Goal: Task Accomplishment & Management: Use online tool/utility

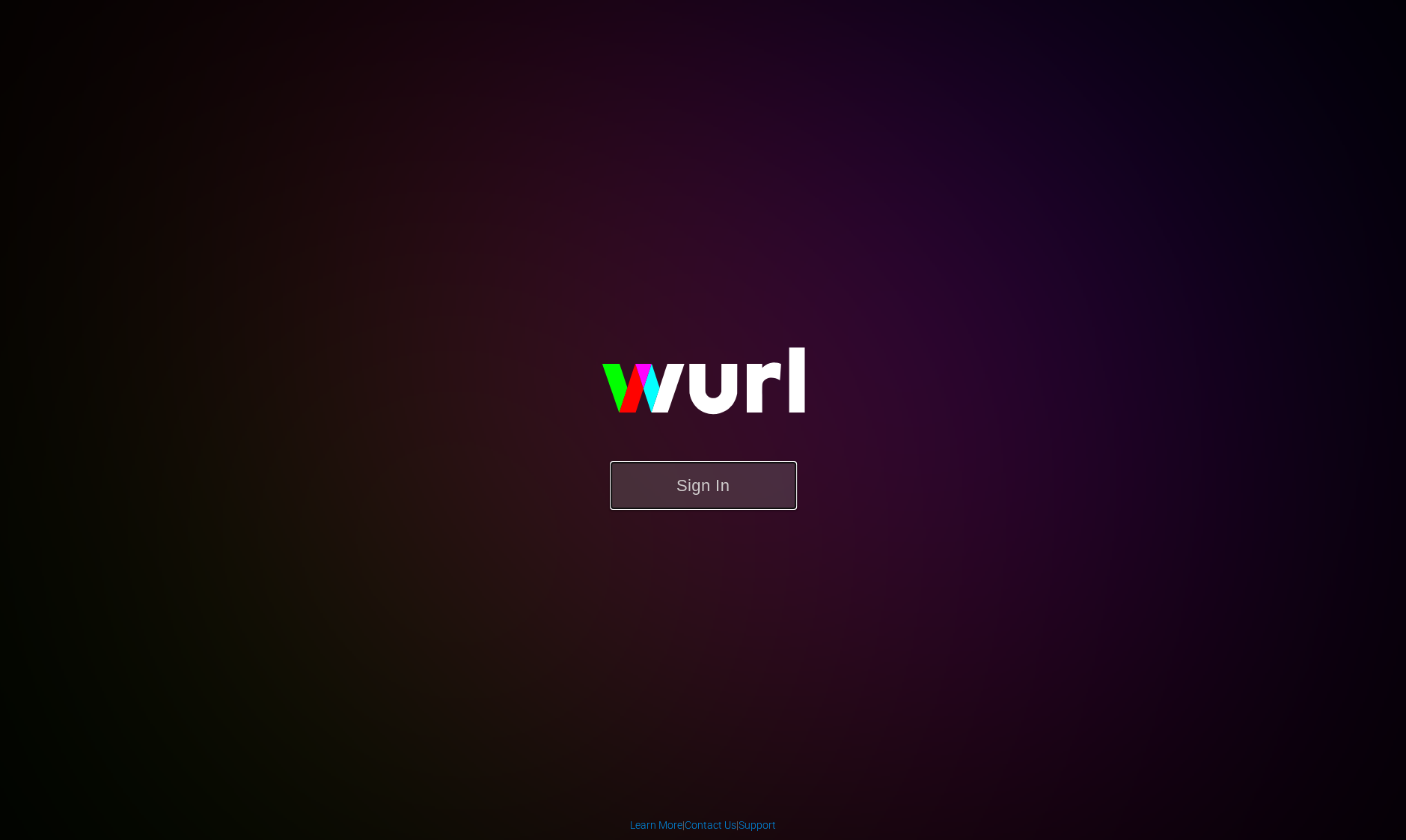
click at [707, 488] on button "Sign In" at bounding box center [703, 485] width 187 height 48
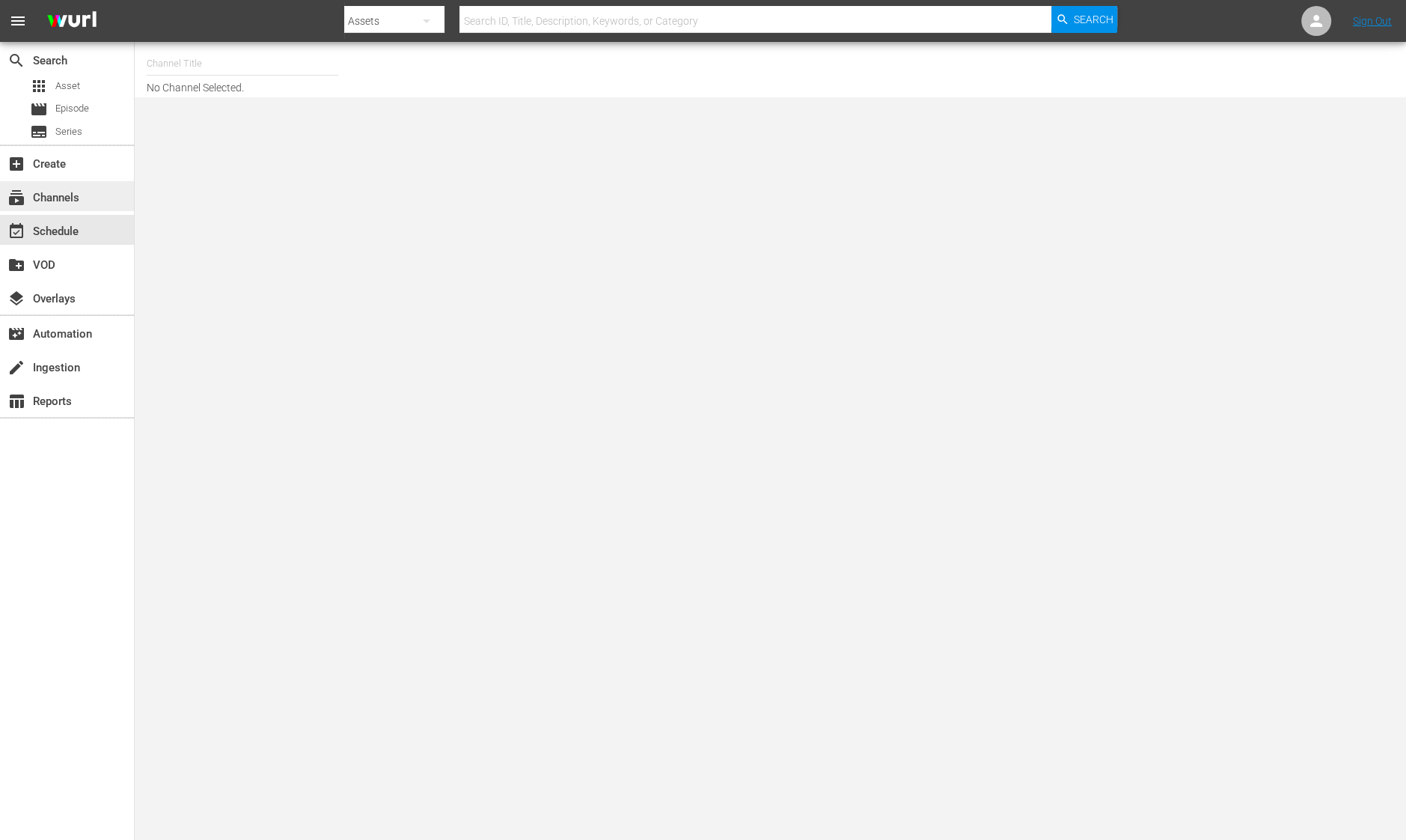
click at [54, 202] on div "subscriptions Channels" at bounding box center [42, 195] width 84 height 13
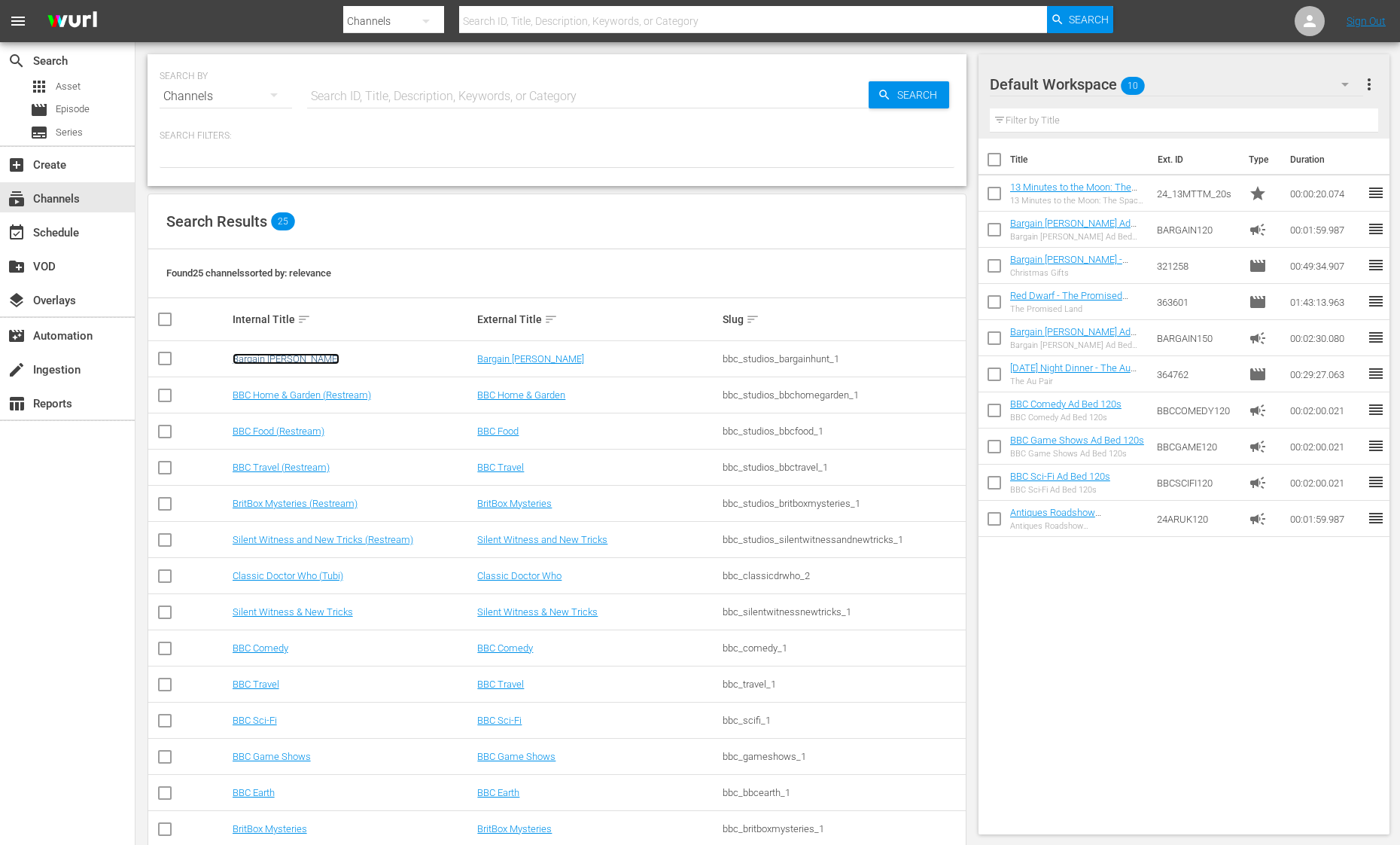
click at [274, 356] on link "Bargain [PERSON_NAME]" at bounding box center [286, 358] width 107 height 11
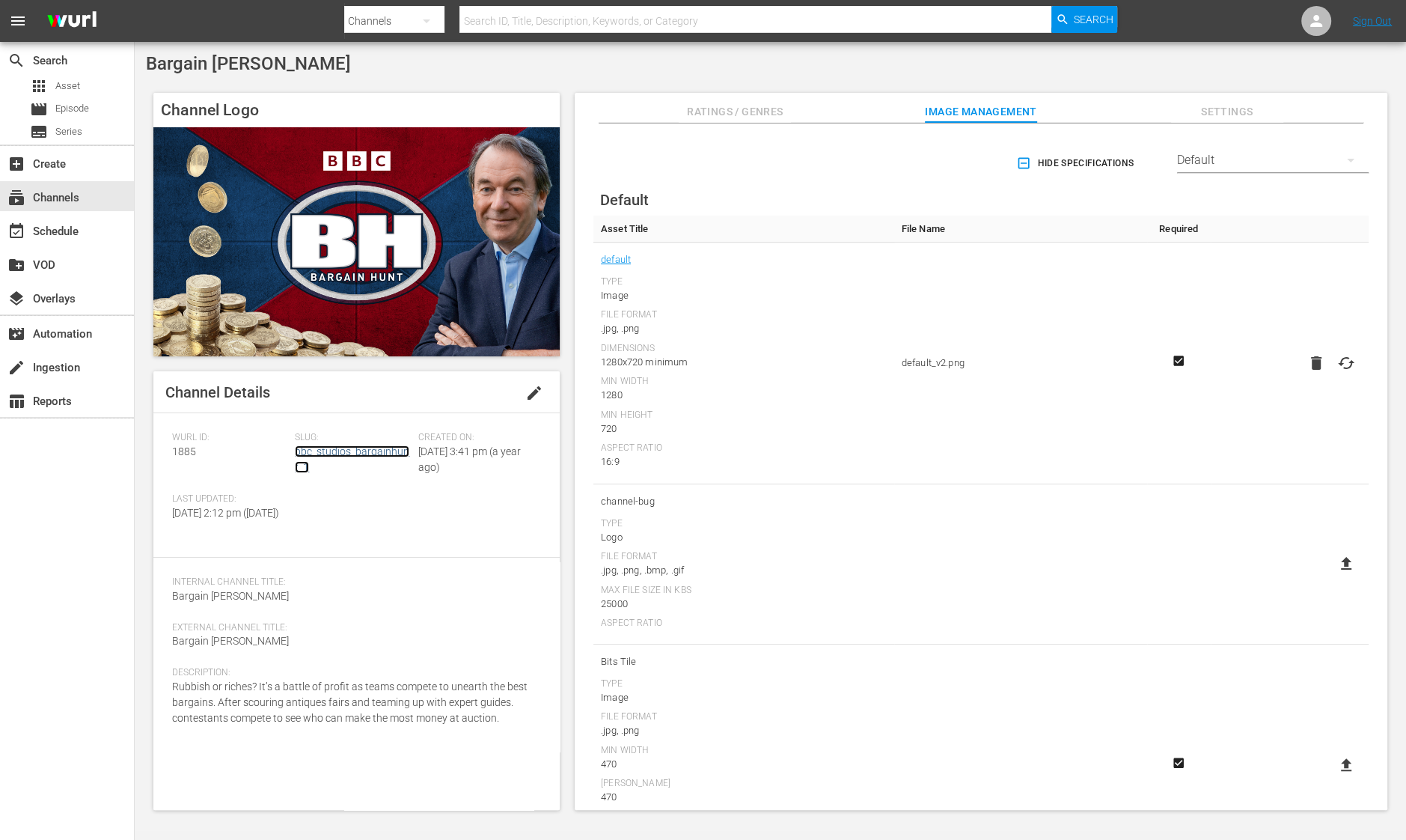
click at [350, 451] on link "bbc_studios_bargainhunt_1" at bounding box center [352, 459] width 114 height 28
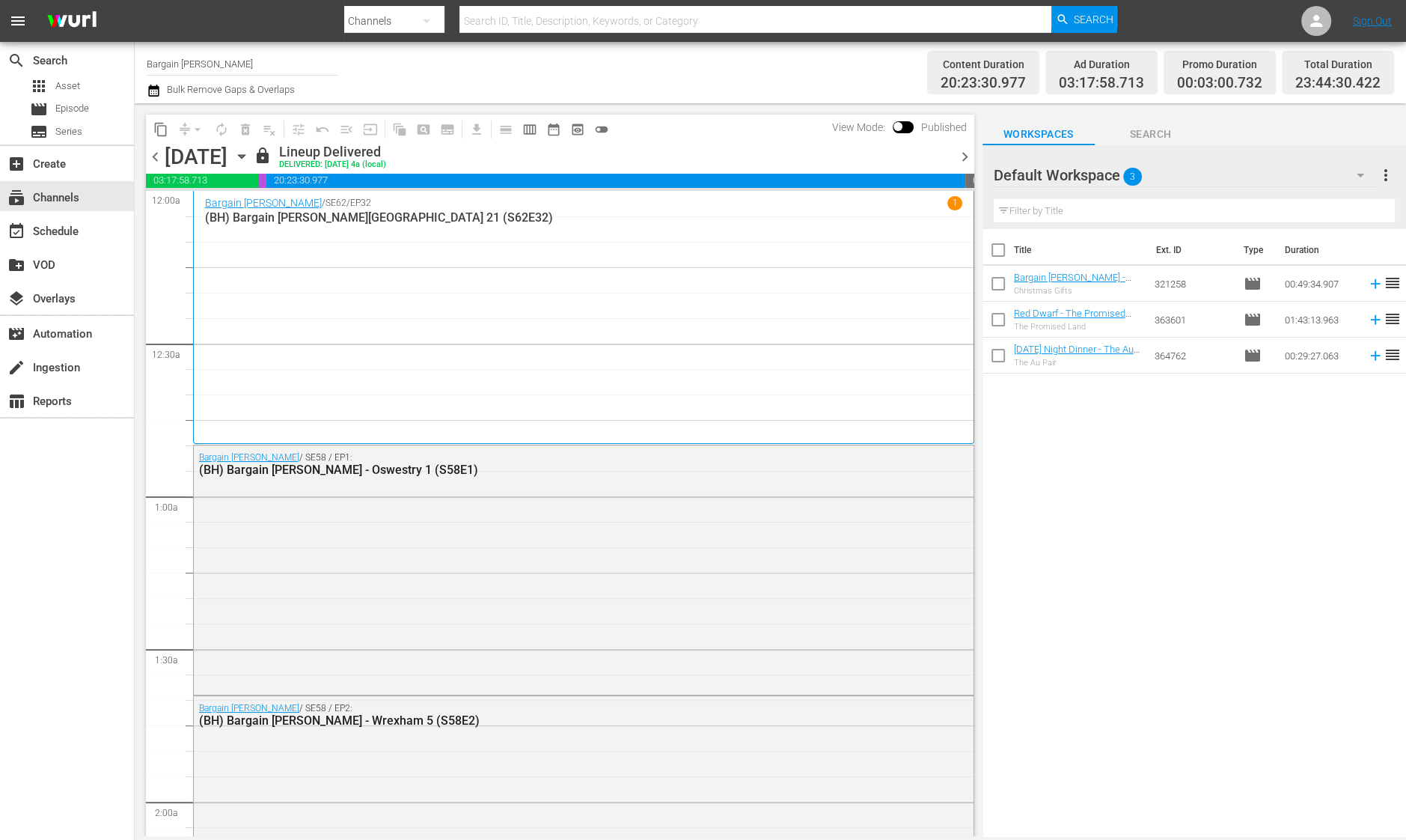
click at [542, 61] on div "Channel Title Bargain [PERSON_NAME] Bulk Remove Gaps & Overlaps" at bounding box center [486, 72] width 680 height 54
click at [1364, 174] on icon "button" at bounding box center [1360, 175] width 18 height 18
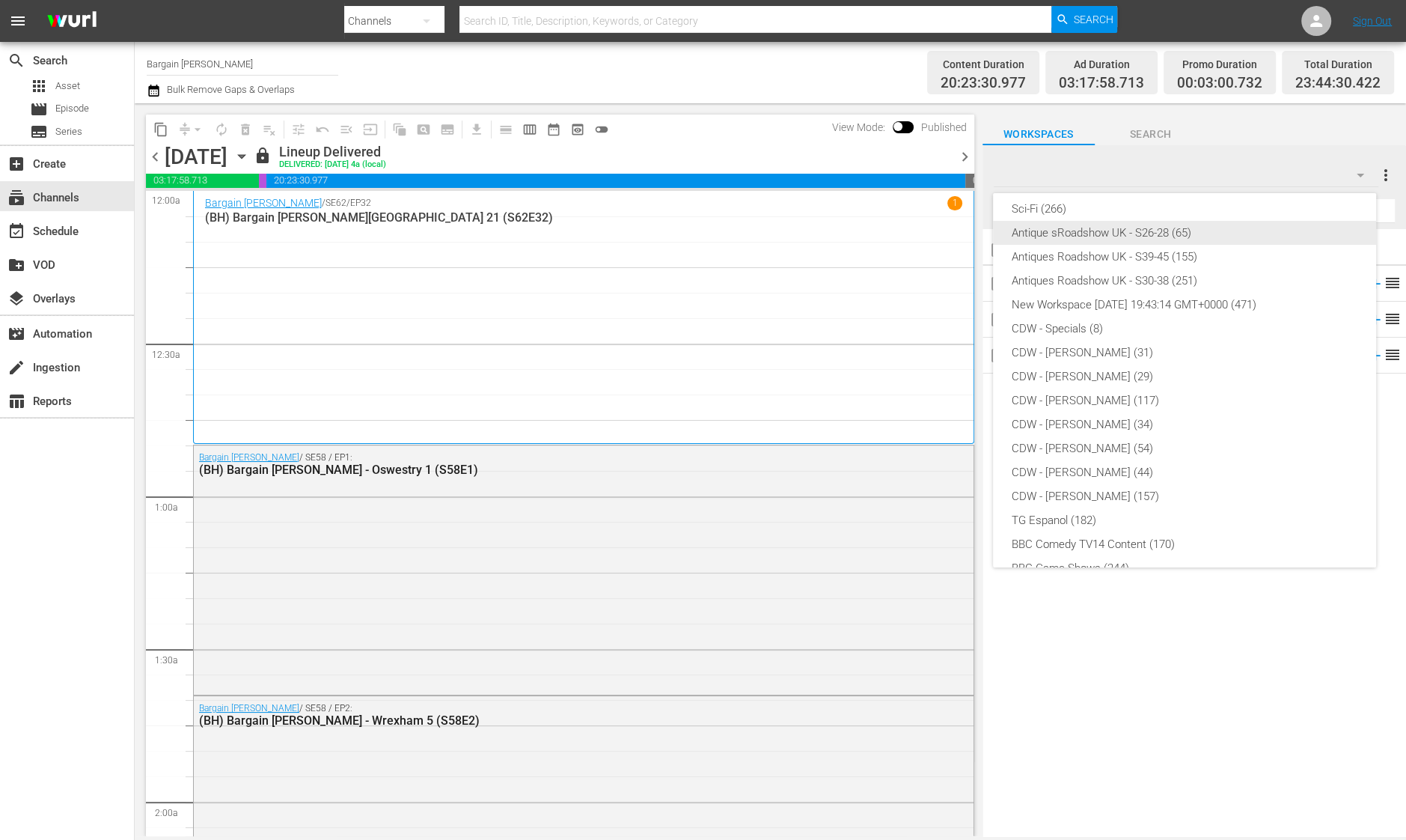
scroll to position [272, 0]
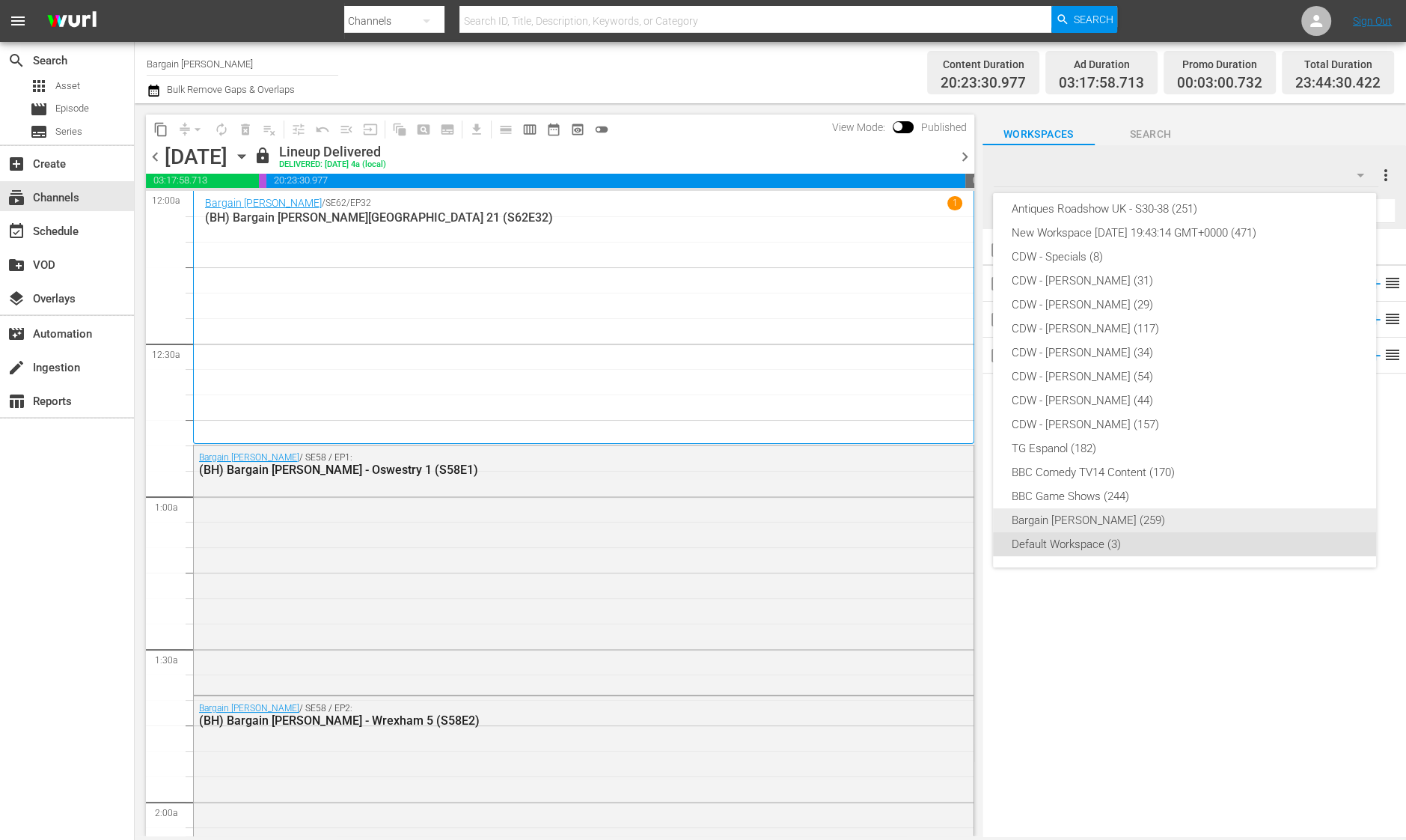
click at [1065, 516] on div "Bargain [PERSON_NAME] (259)" at bounding box center [1185, 520] width 348 height 24
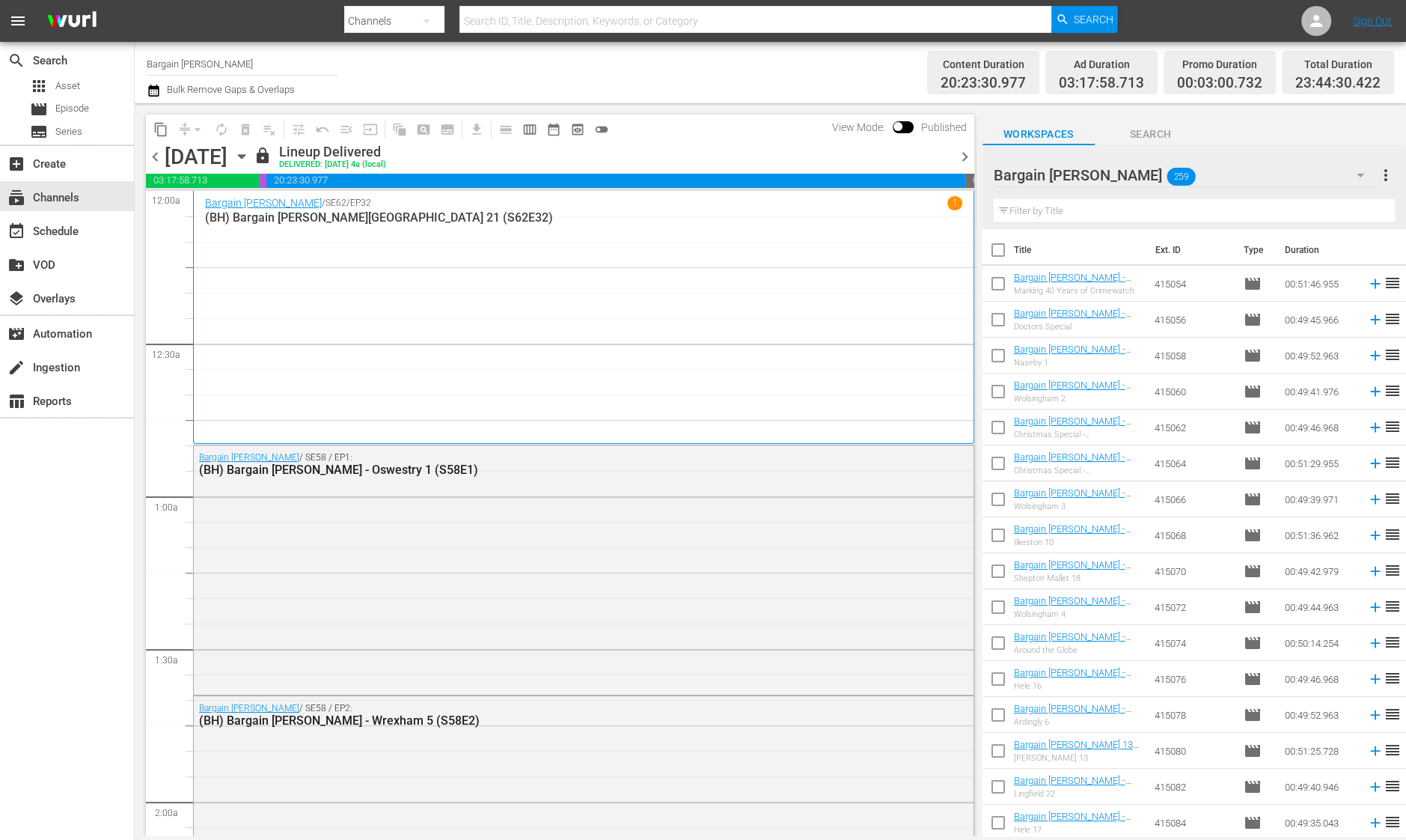
click at [1056, 209] on input "text" at bounding box center [1194, 211] width 401 height 24
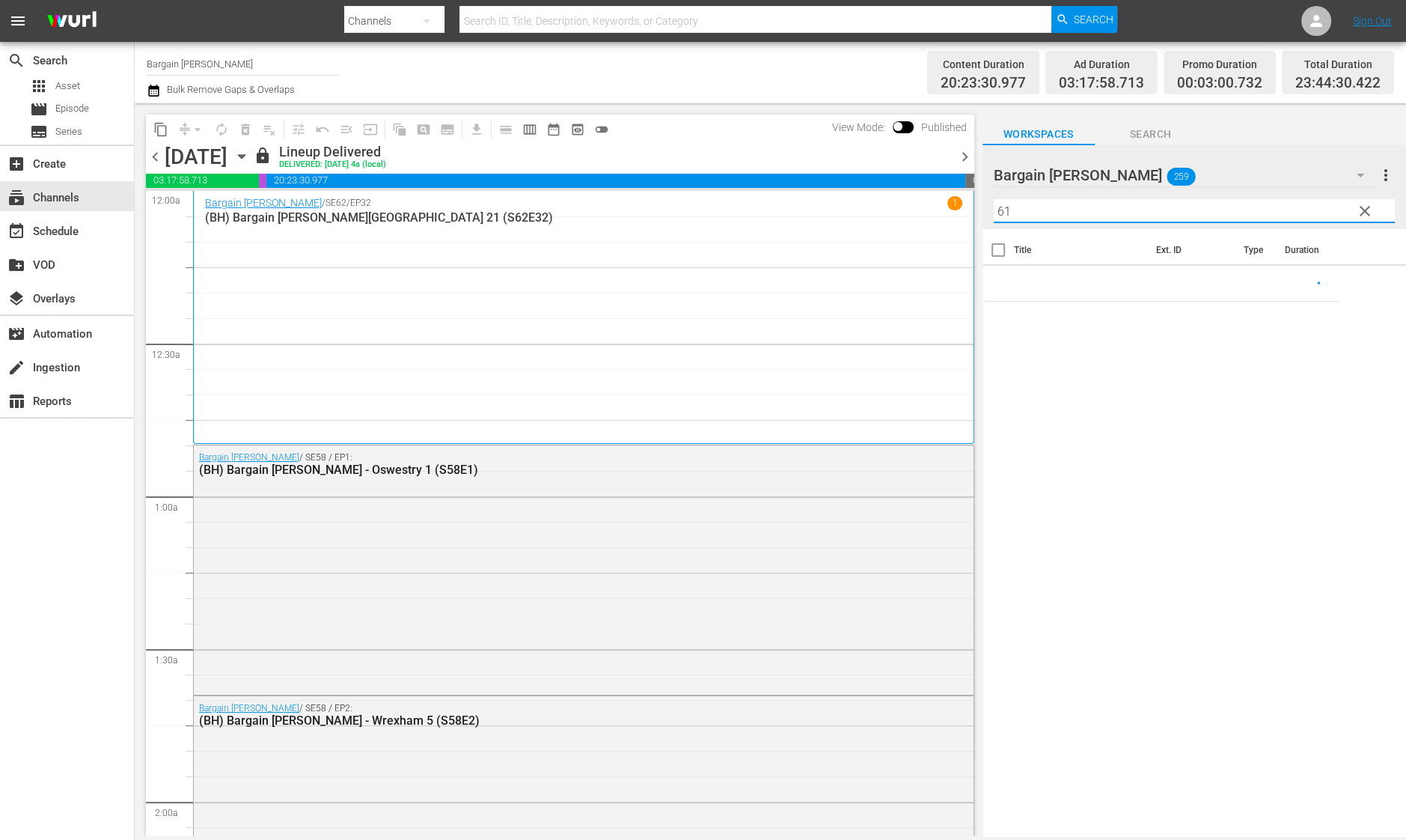
type input "61"
click at [1366, 210] on span "clear" at bounding box center [1365, 211] width 18 height 18
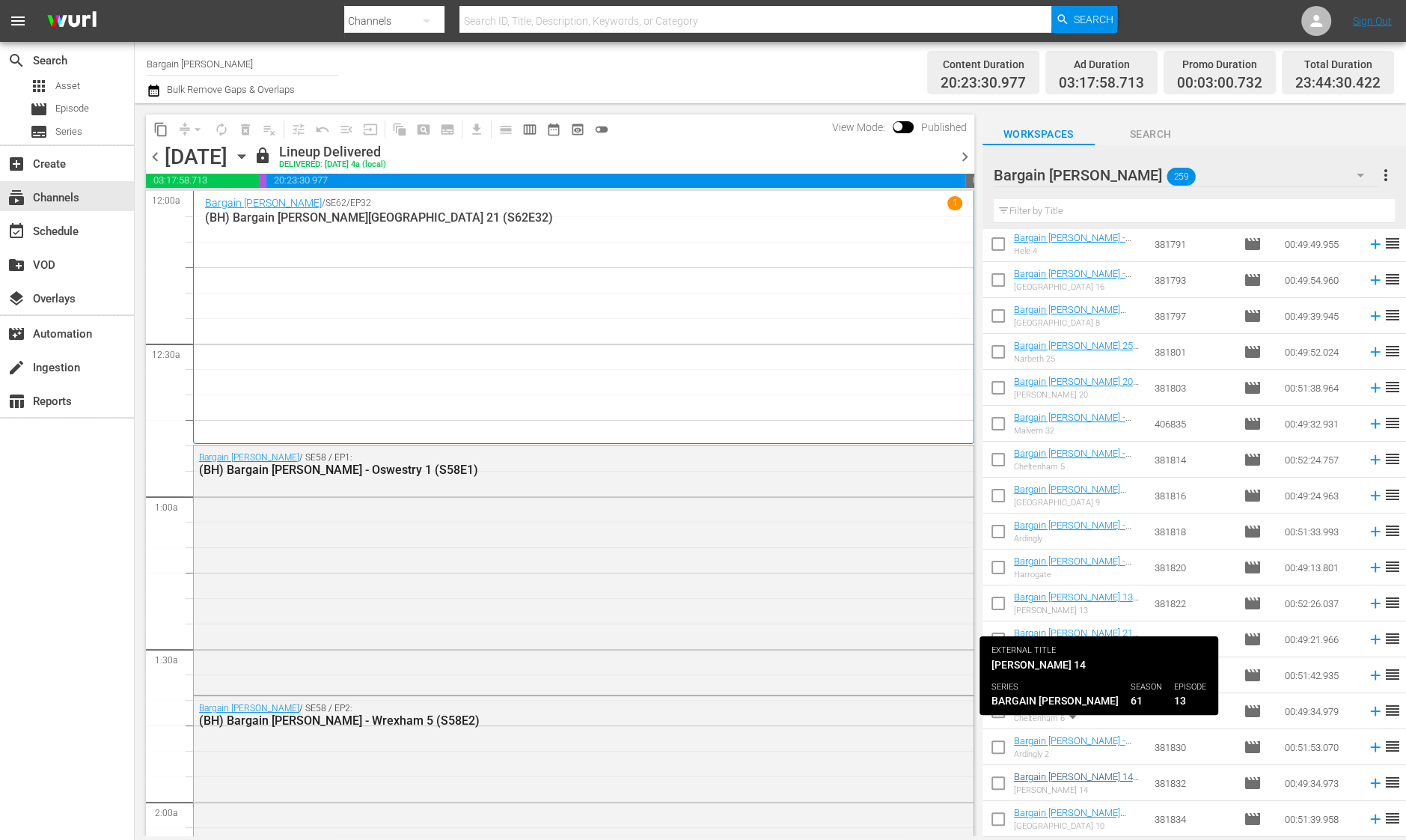
scroll to position [5235, 0]
